Goal: Use online tool/utility: Utilize a website feature to perform a specific function

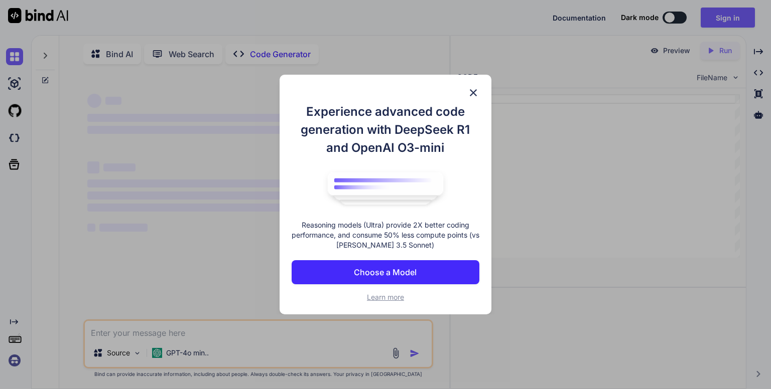
click at [474, 94] on img at bounding box center [473, 93] width 12 height 12
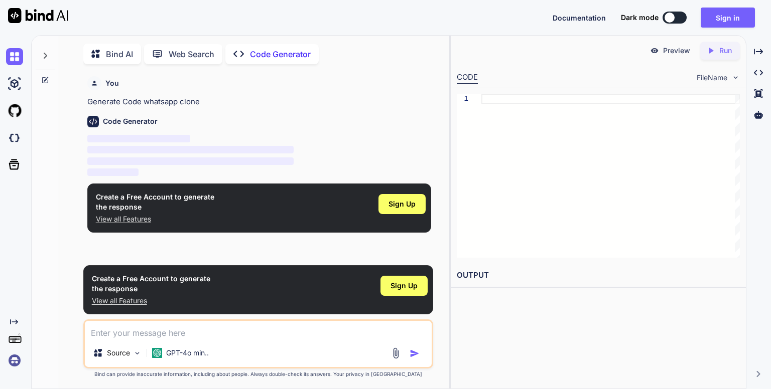
scroll to position [4, 0]
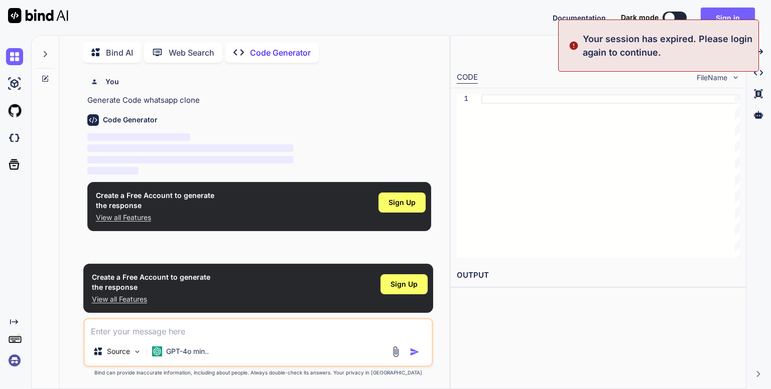
click at [383, 163] on p "‌" at bounding box center [259, 161] width 344 height 12
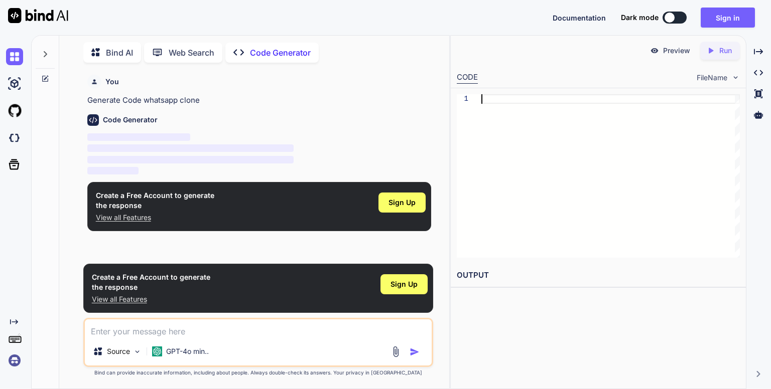
click at [569, 221] on div at bounding box center [610, 176] width 258 height 164
click at [676, 13] on button at bounding box center [674, 18] width 24 height 12
type textarea "x"
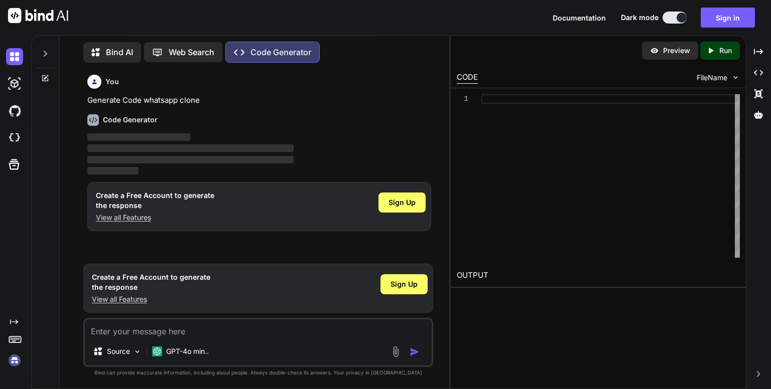
click at [279, 137] on p "‌" at bounding box center [259, 138] width 344 height 12
click at [174, 51] on p "Web Search" at bounding box center [192, 52] width 46 height 12
click at [83, 52] on div "Bind AI" at bounding box center [112, 52] width 58 height 21
